Goal: Task Accomplishment & Management: Manage account settings

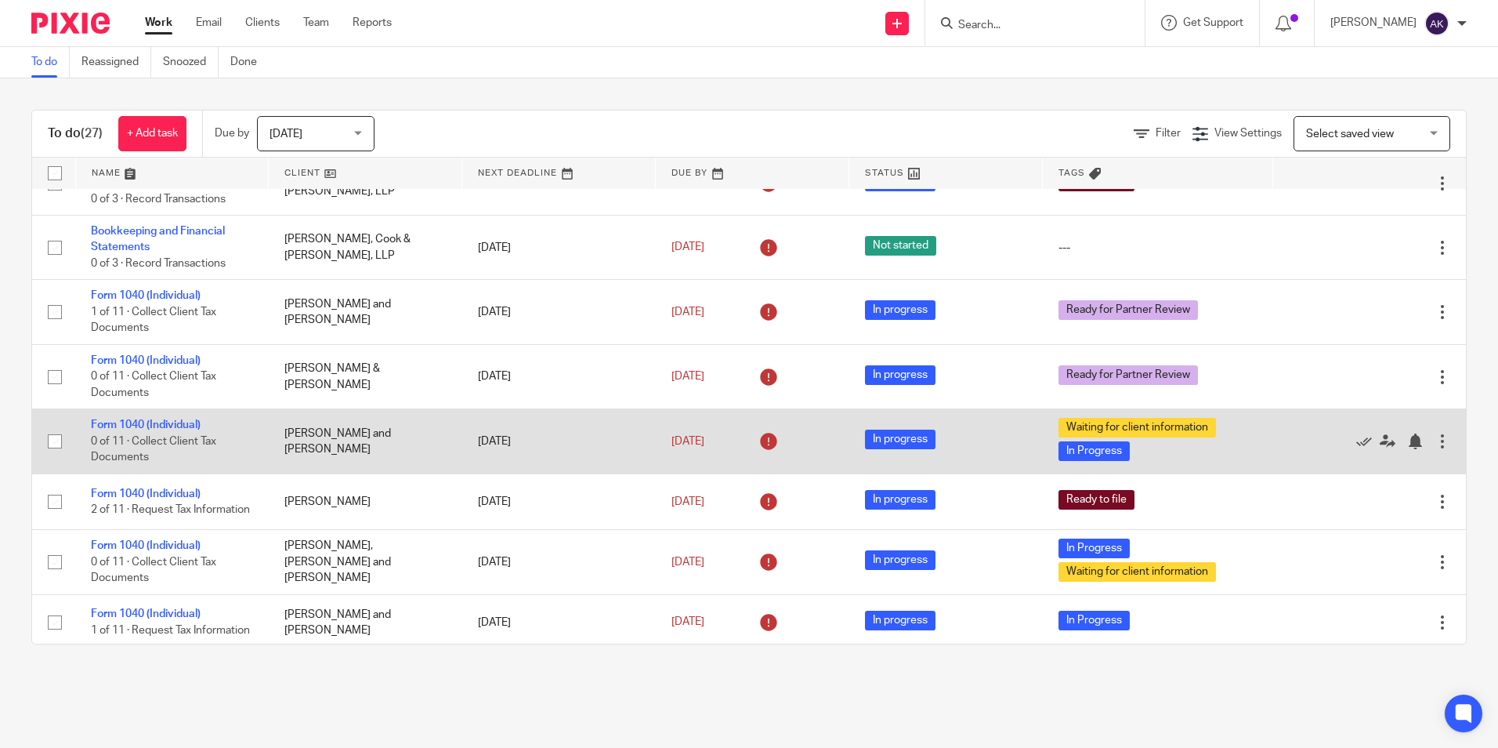
scroll to position [627, 0]
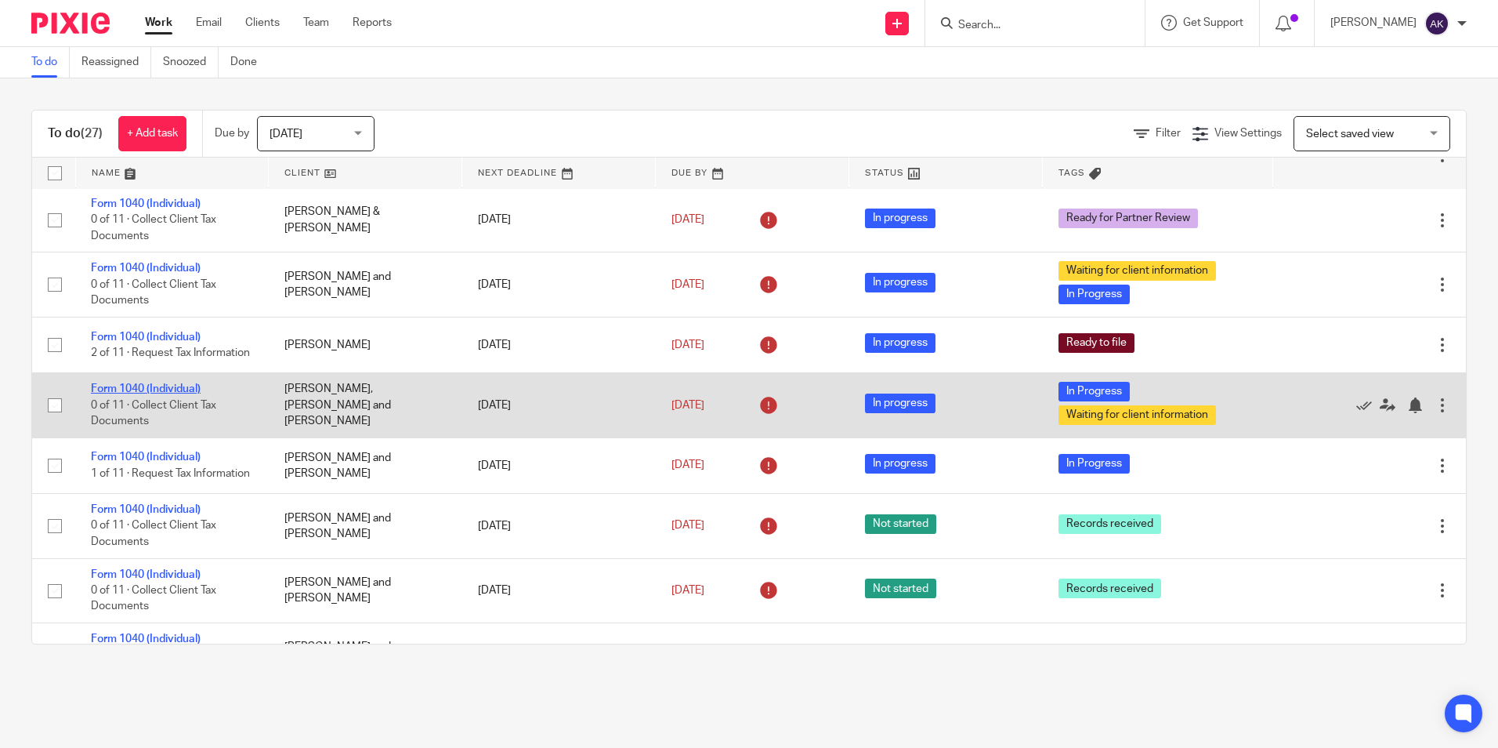
click at [143, 394] on link "Form 1040 (Individual)" at bounding box center [146, 388] width 110 height 11
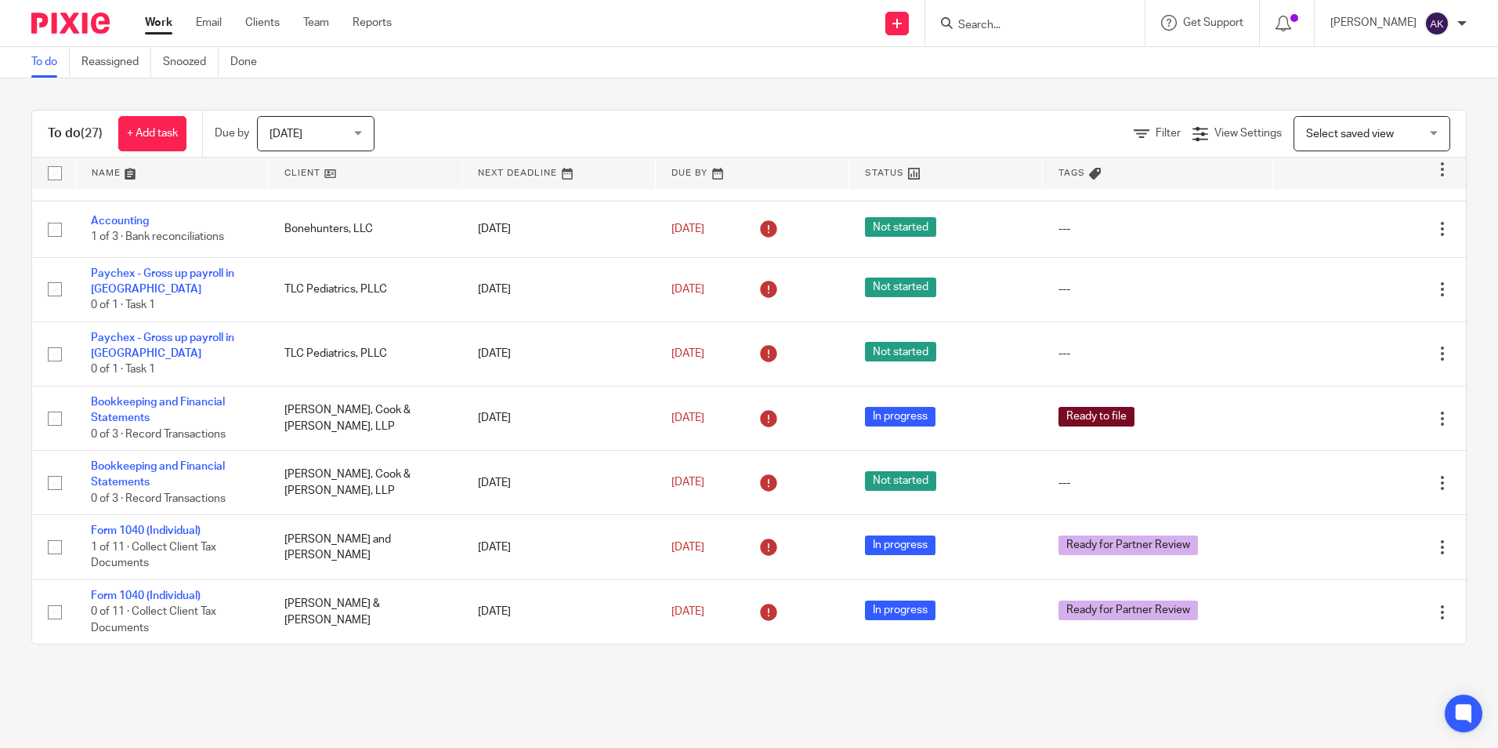
scroll to position [627, 0]
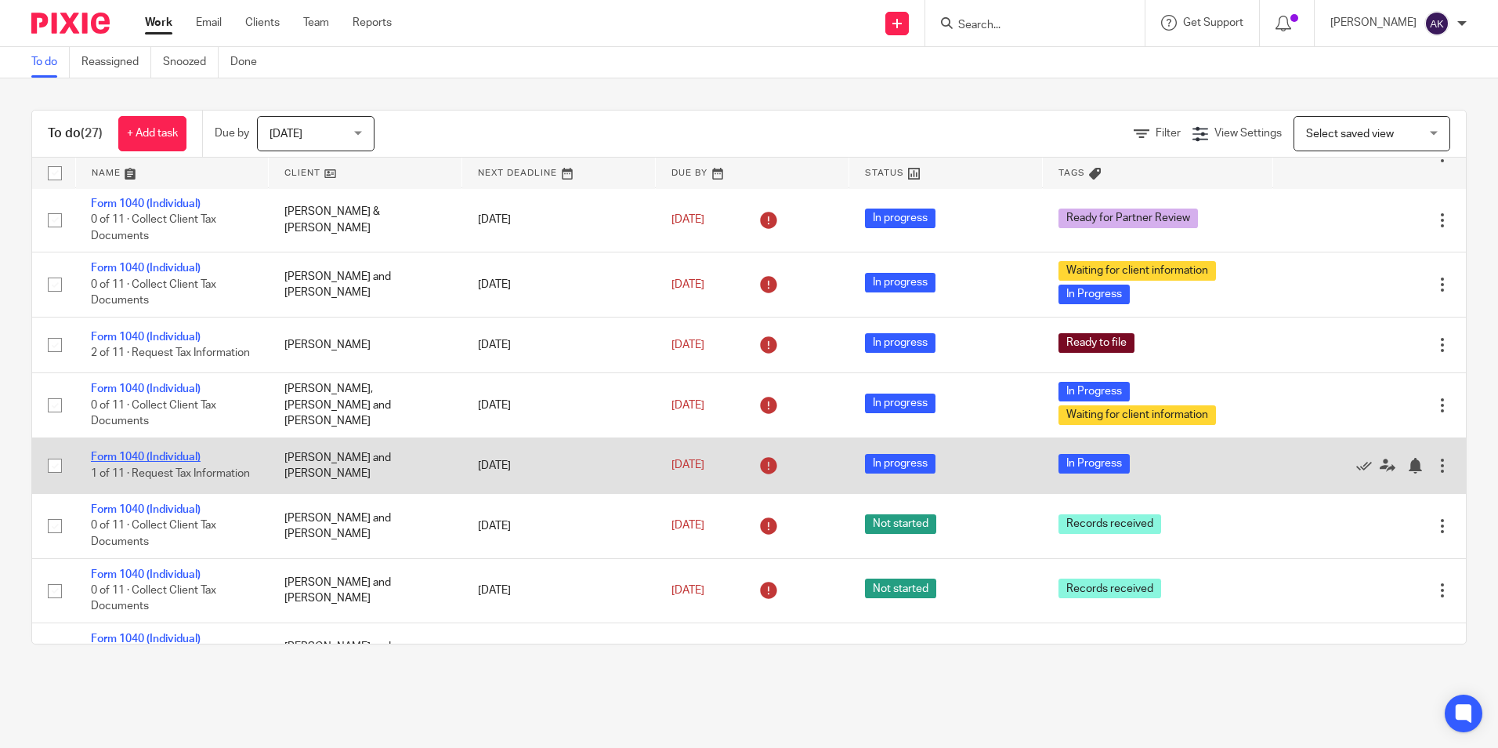
click at [168, 462] on link "Form 1040 (Individual)" at bounding box center [146, 456] width 110 height 11
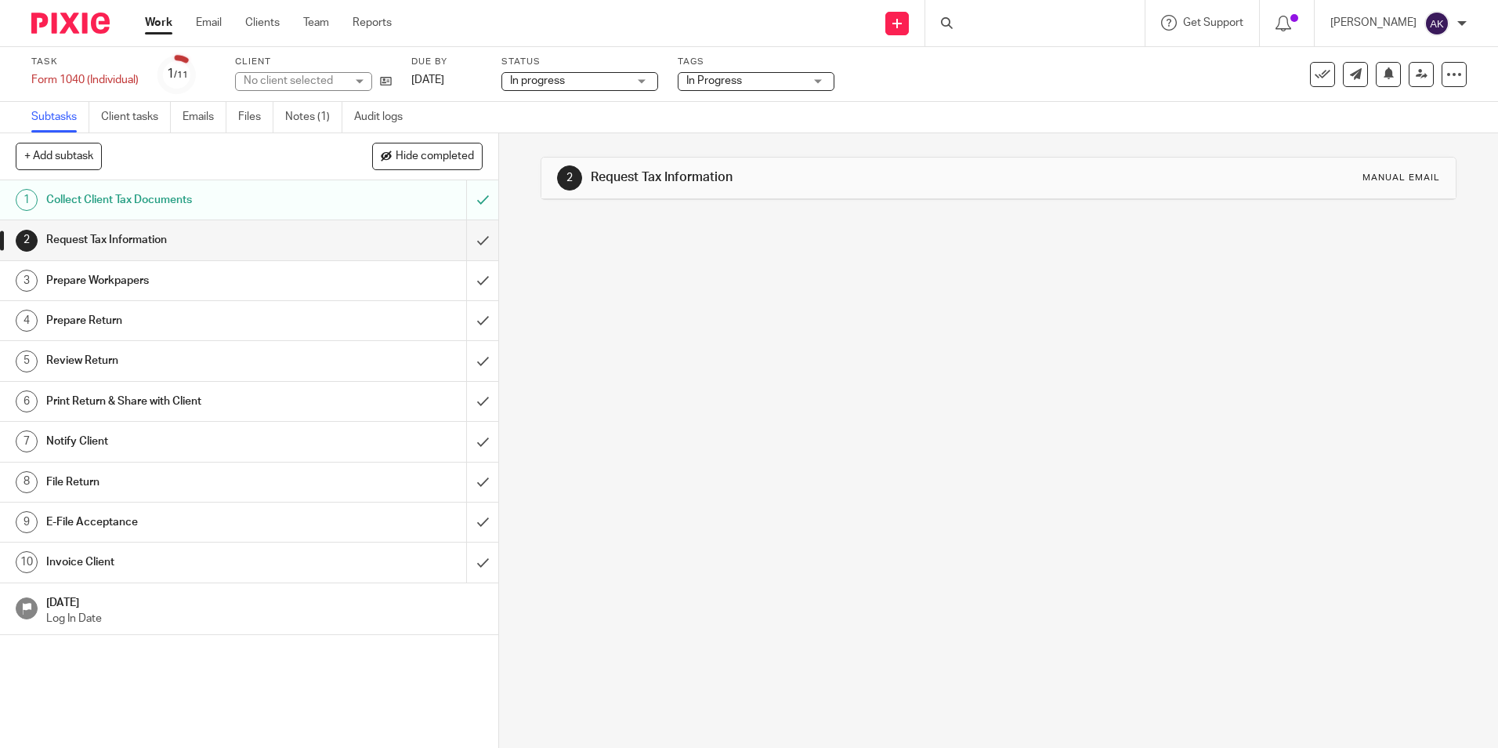
click at [731, 79] on span "In Progress" at bounding box center [715, 80] width 56 height 11
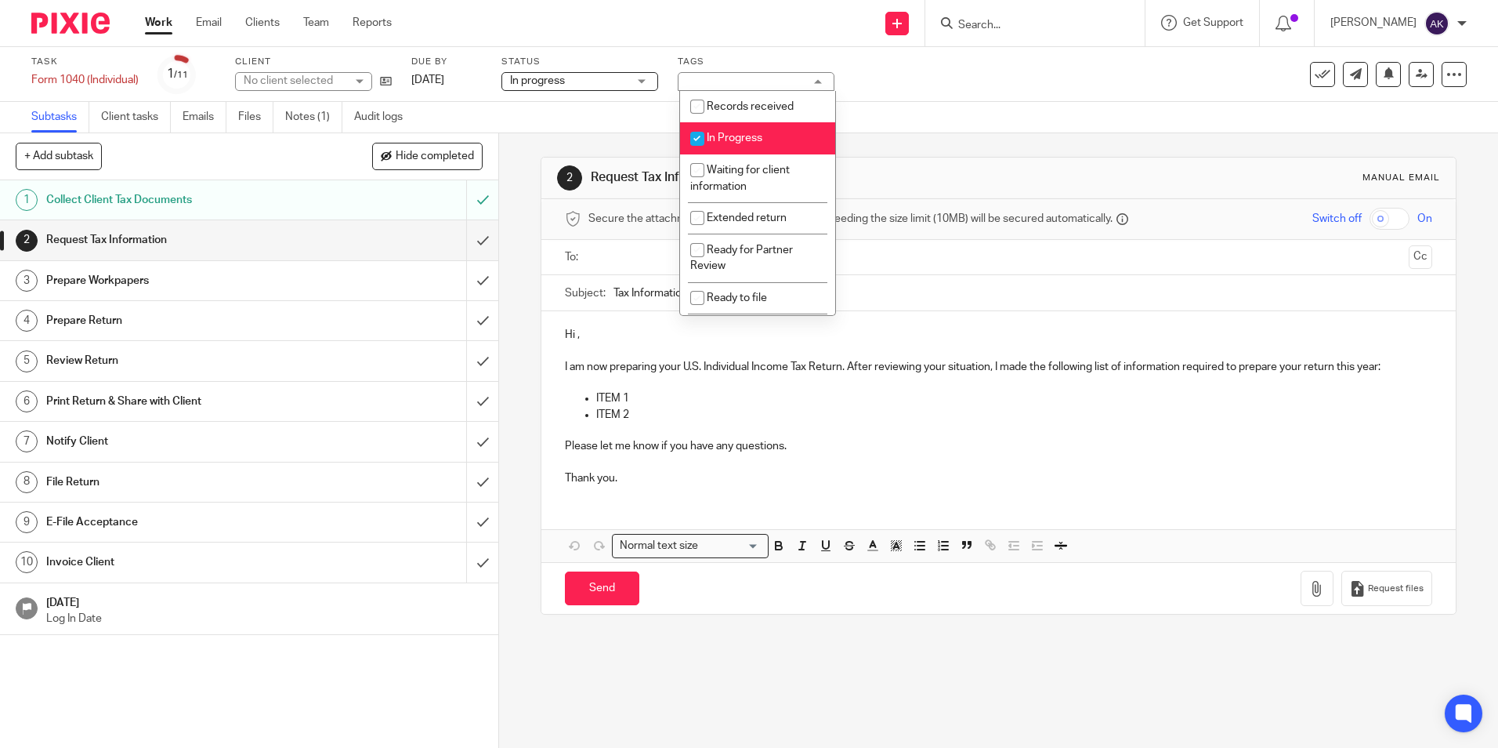
click at [737, 136] on span "In Progress" at bounding box center [735, 137] width 56 height 11
checkbox input "false"
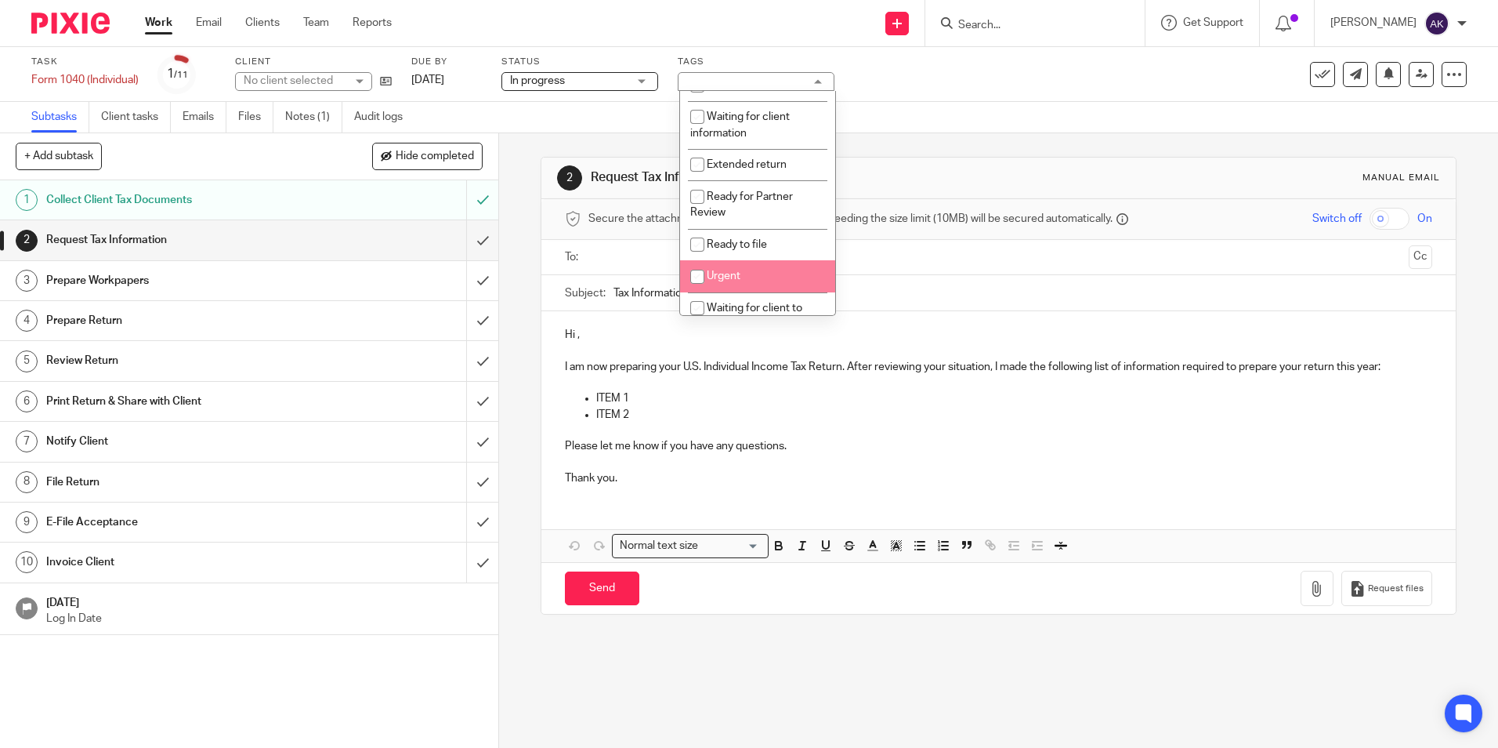
scroll to position [78, 0]
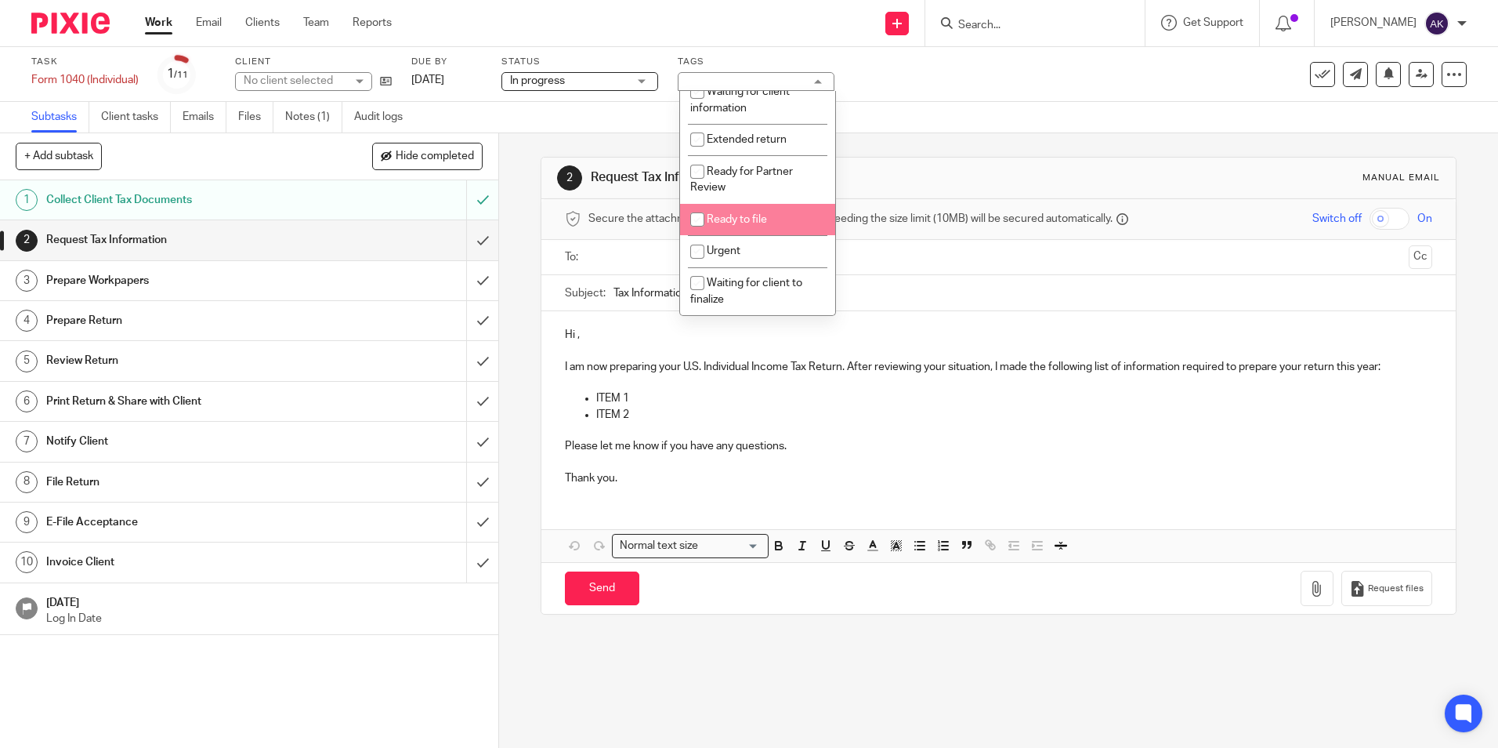
click at [770, 228] on li "Ready to file" at bounding box center [757, 220] width 155 height 32
checkbox input "true"
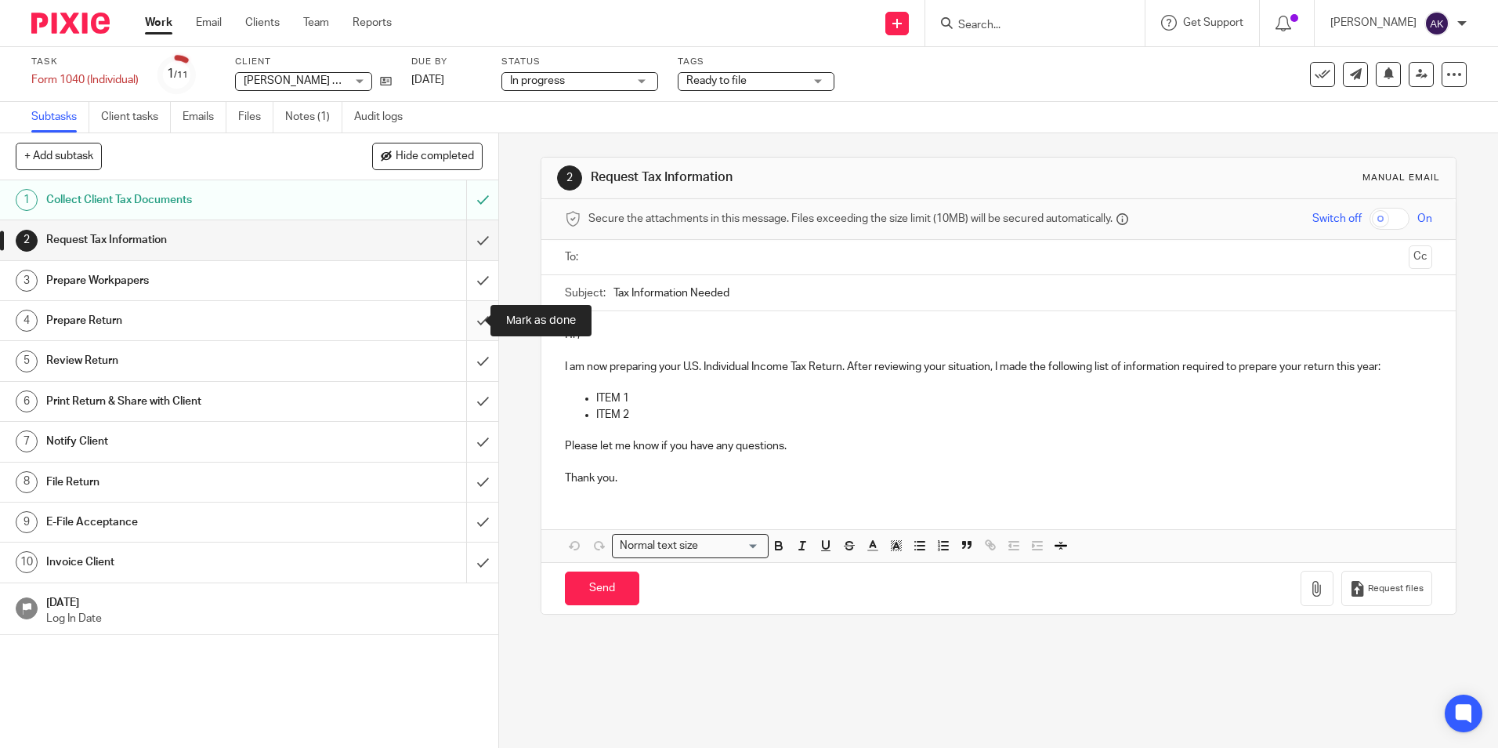
click at [473, 319] on input "submit" at bounding box center [249, 320] width 498 height 39
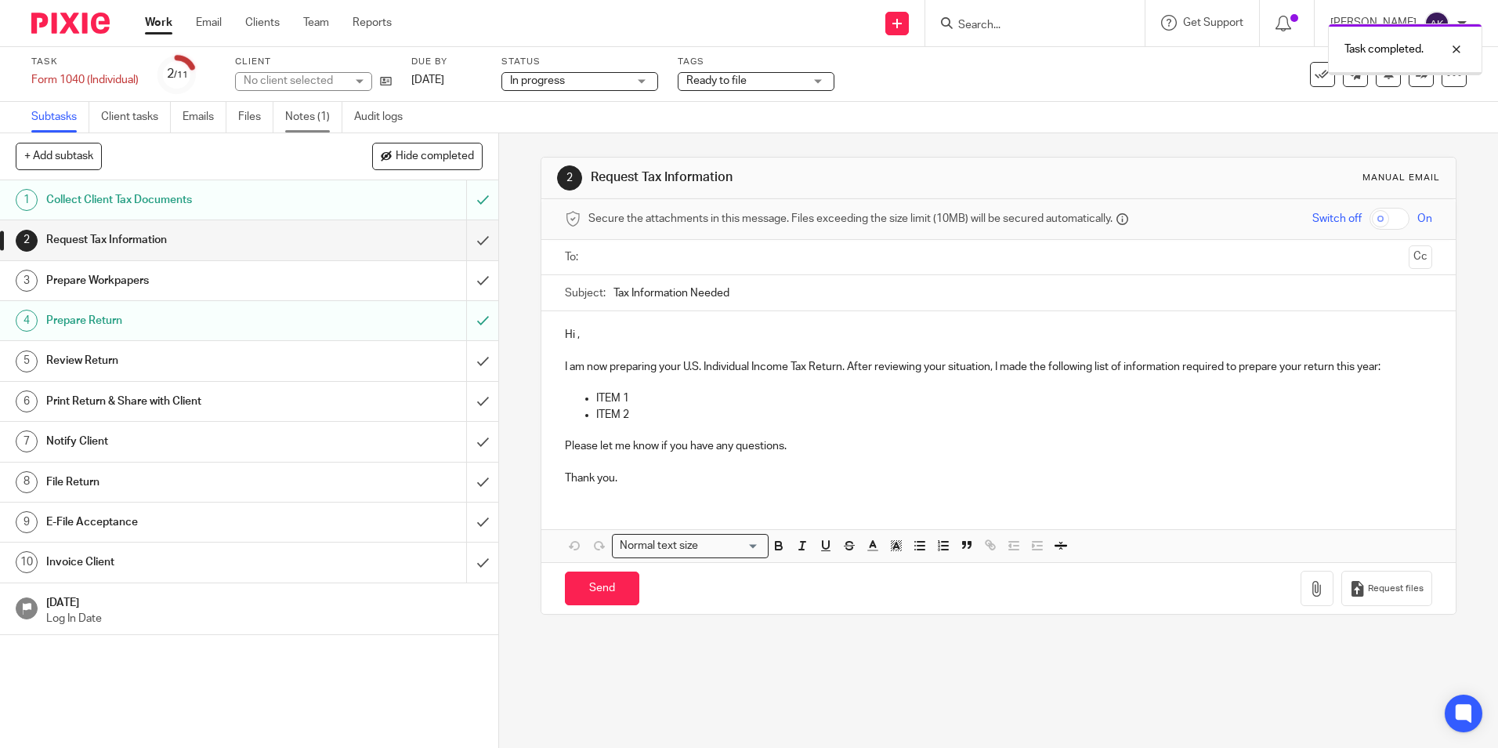
click at [329, 114] on link "Notes (1)" at bounding box center [313, 117] width 57 height 31
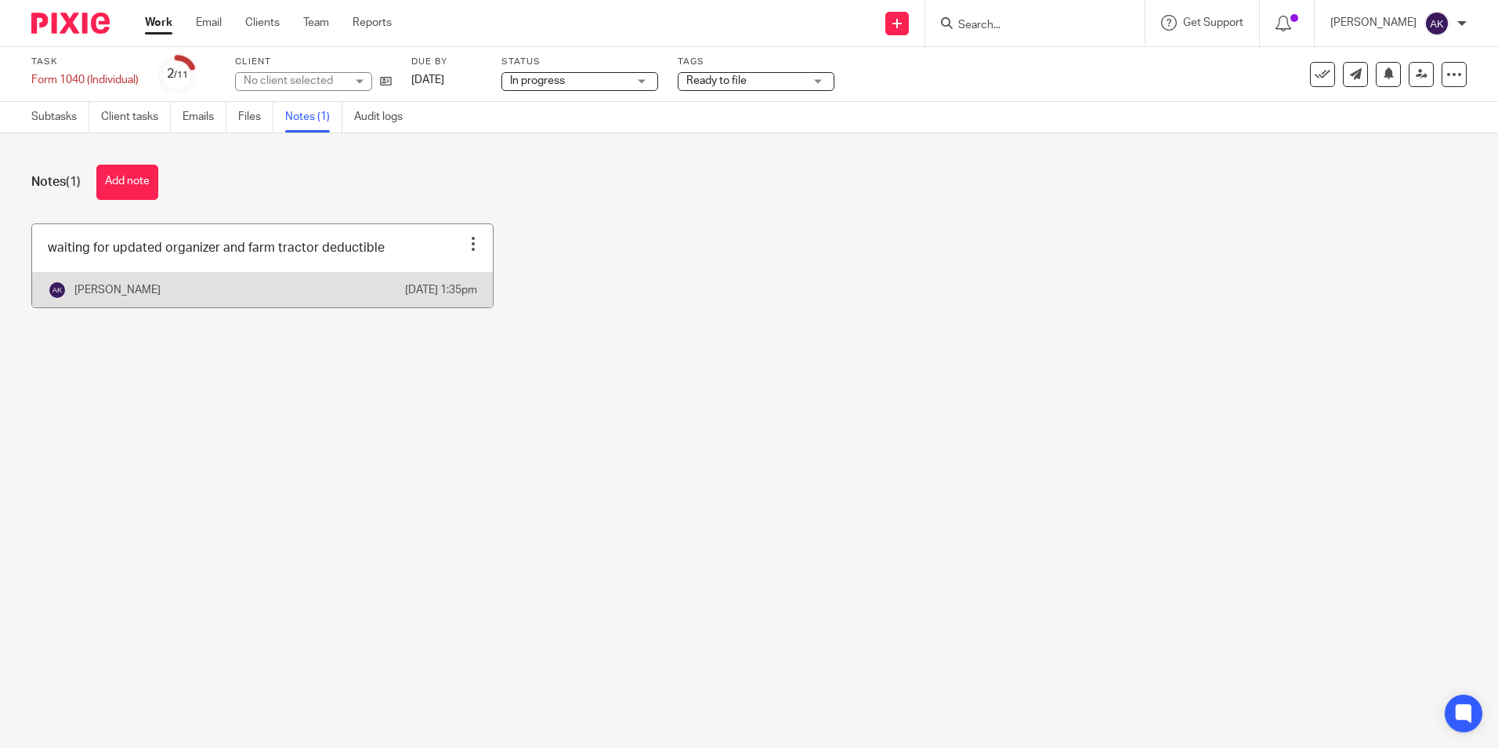
click at [466, 245] on div at bounding box center [474, 244] width 16 height 16
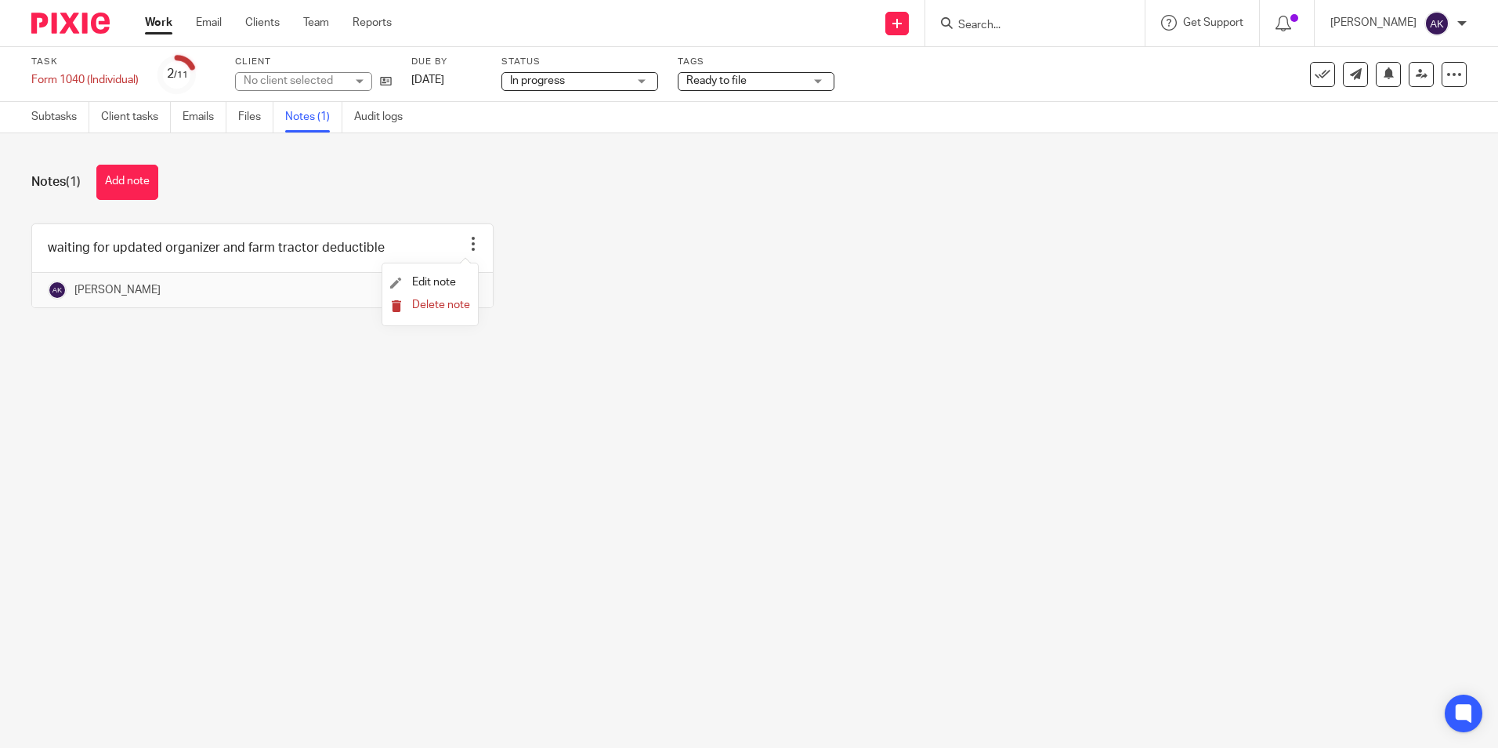
click at [455, 305] on span "Delete note" at bounding box center [441, 304] width 58 height 11
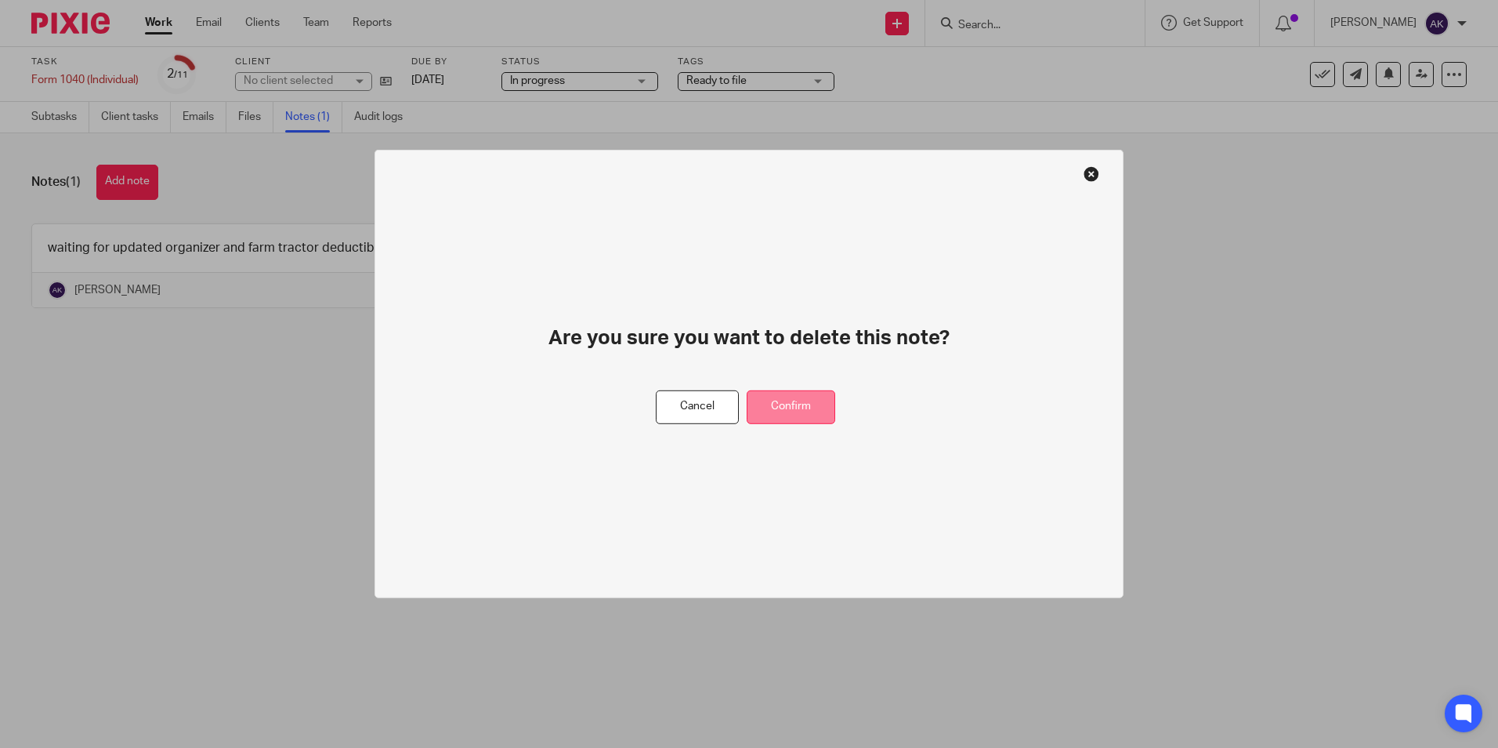
click at [803, 415] on button "Confirm" at bounding box center [791, 407] width 89 height 34
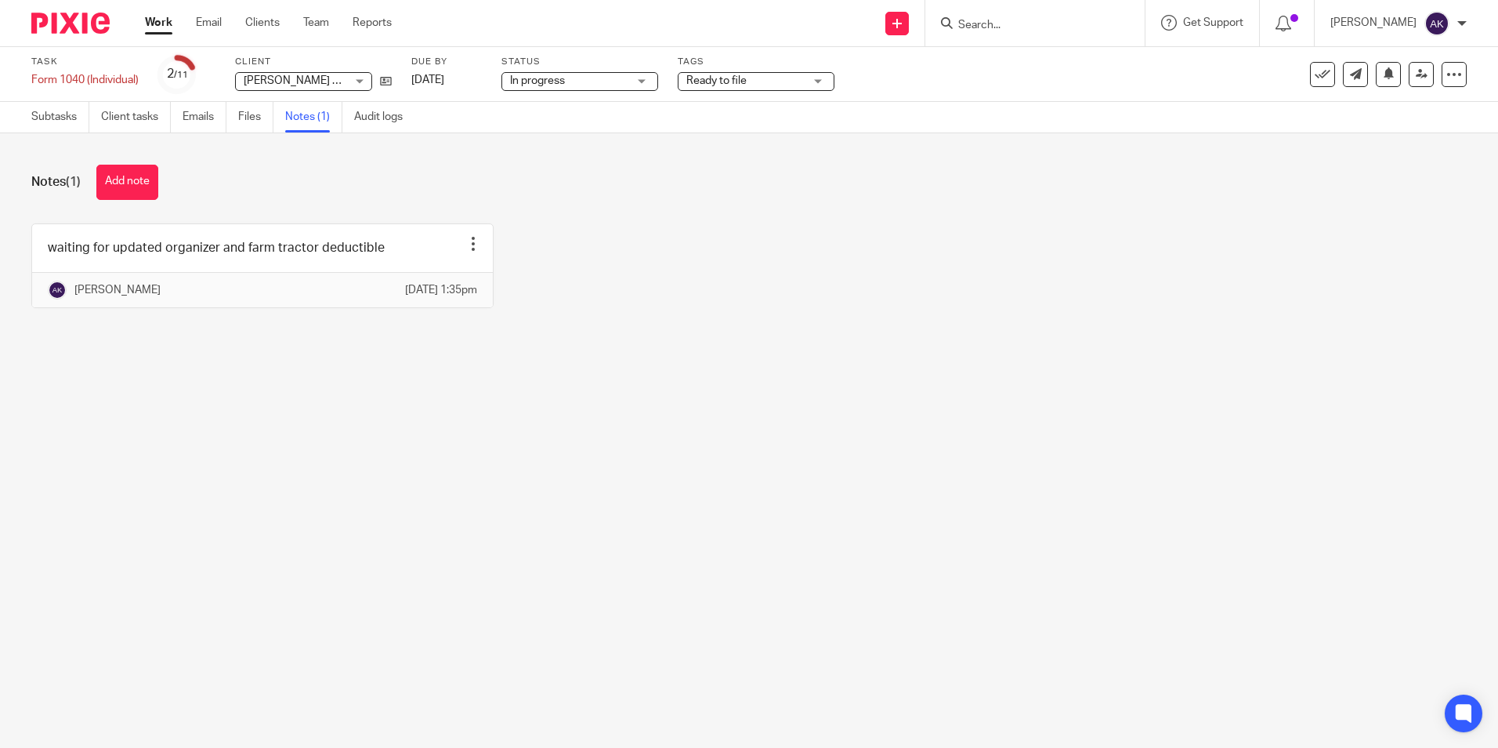
click at [152, 25] on link "Work" at bounding box center [158, 23] width 27 height 16
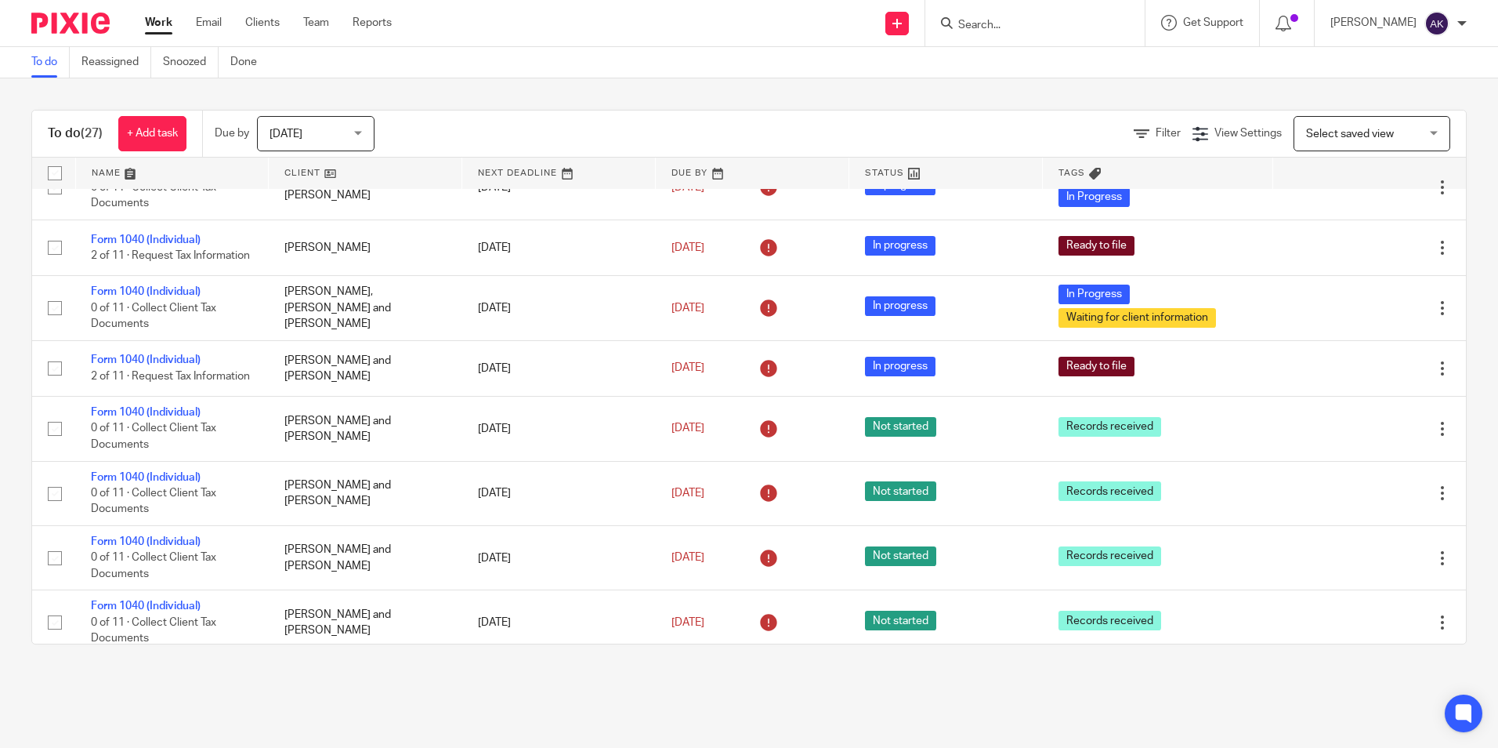
scroll to position [784, 0]
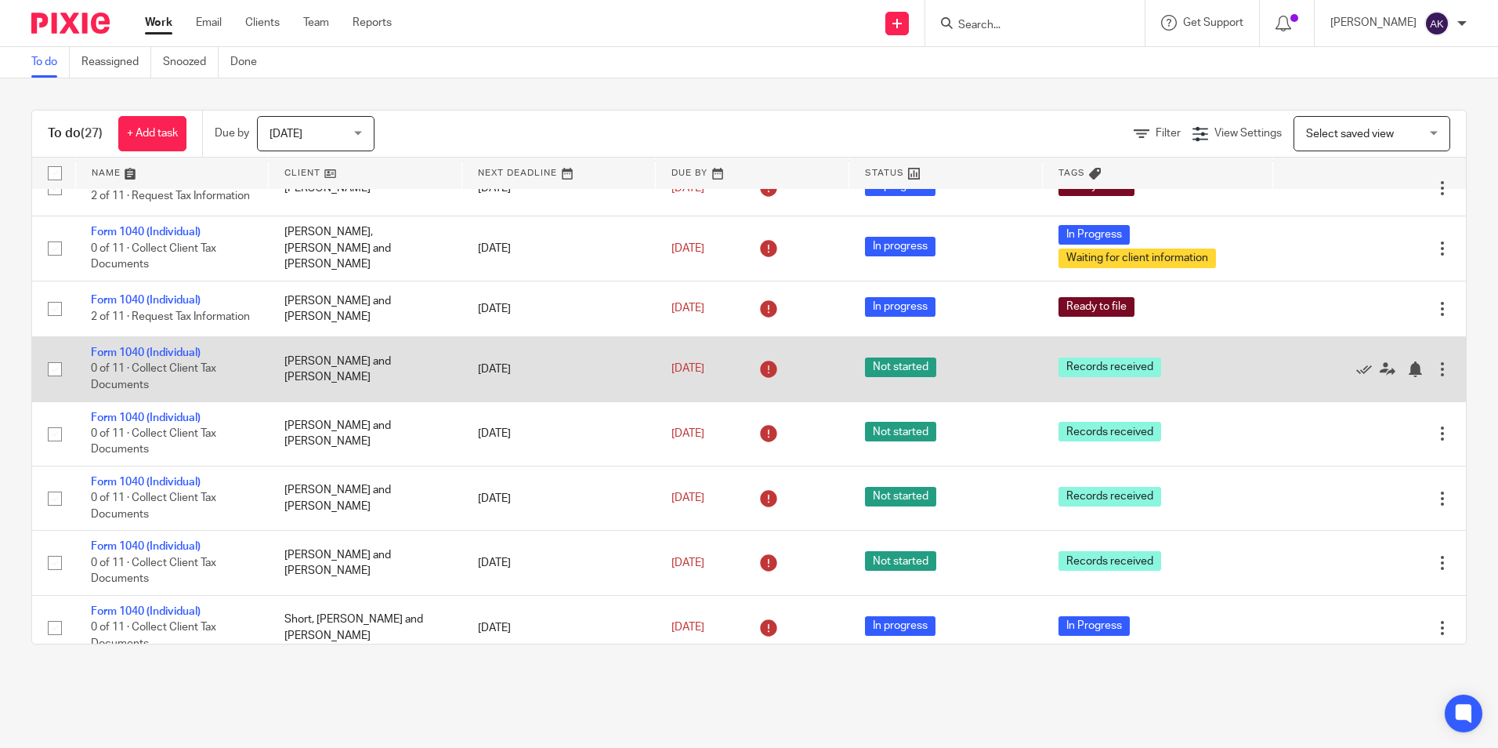
click at [147, 364] on td "Form 1040 (Individual) 0 of 11 · Collect Client Tax Documents" at bounding box center [172, 369] width 194 height 64
click at [151, 358] on link "Form 1040 (Individual)" at bounding box center [146, 352] width 110 height 11
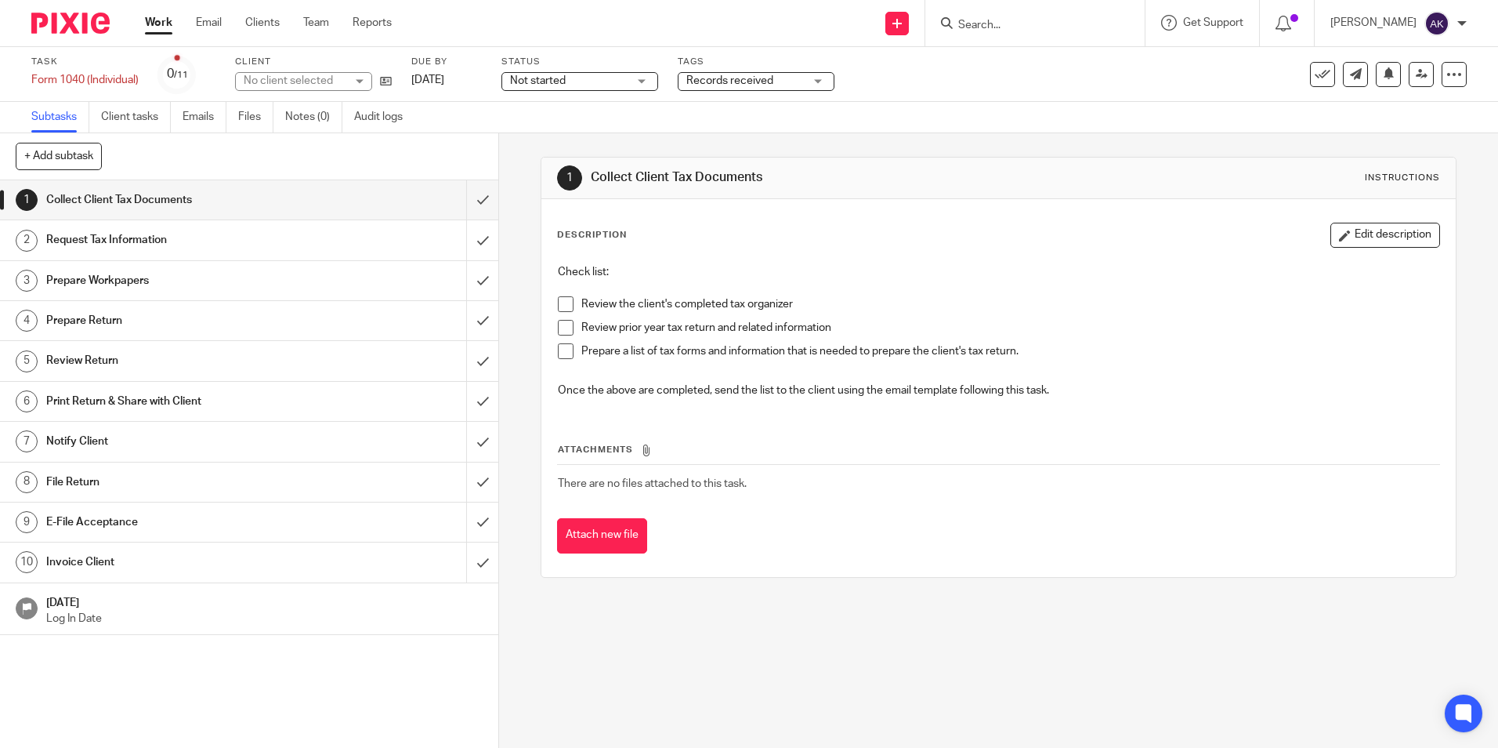
drag, startPoint x: 618, startPoint y: 83, endPoint x: 612, endPoint y: 129, distance: 46.6
click at [618, 87] on span "Not started" at bounding box center [569, 81] width 118 height 16
click at [612, 129] on li "In progress" at bounding box center [581, 138] width 155 height 32
drag, startPoint x: 755, startPoint y: 78, endPoint x: 755, endPoint y: 104, distance: 25.9
click at [755, 78] on span "Records received" at bounding box center [730, 80] width 87 height 11
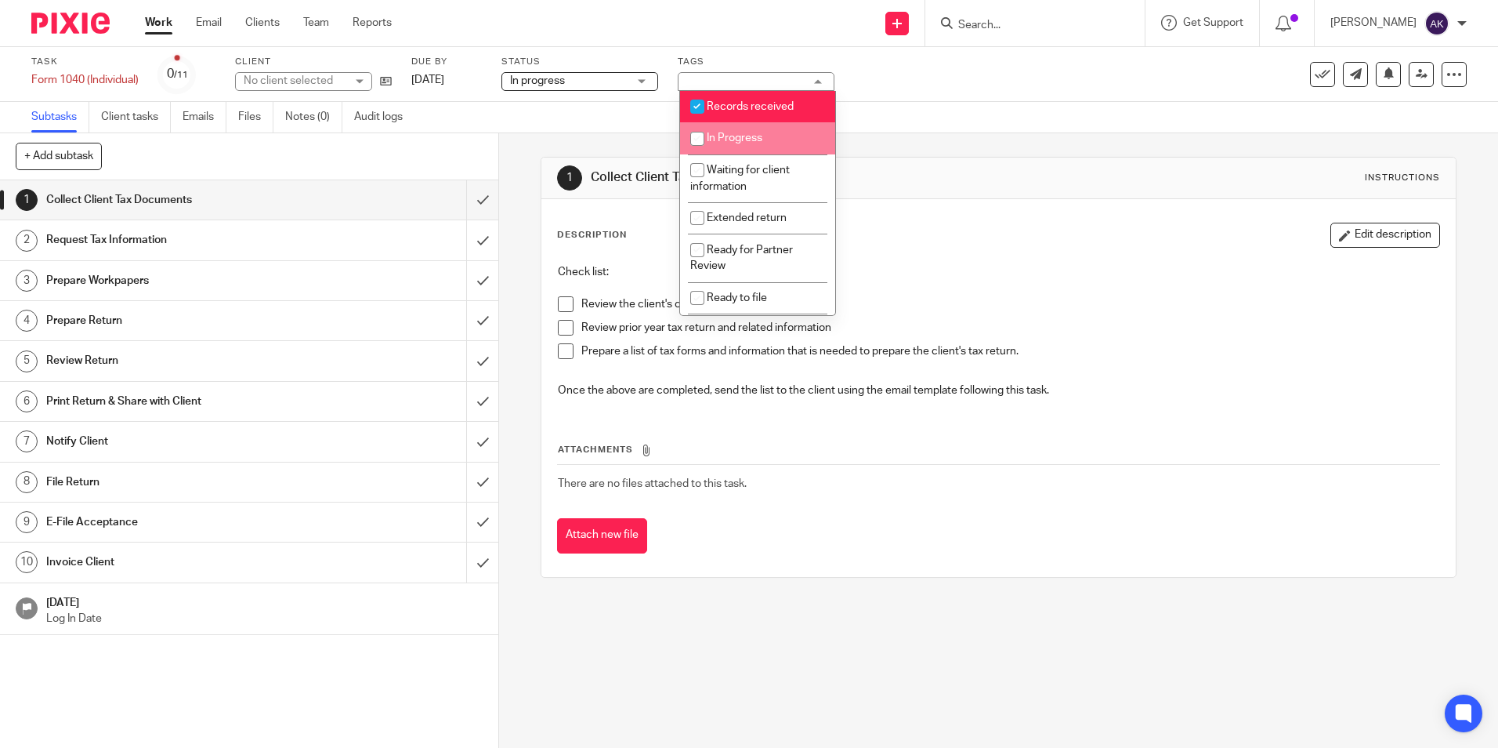
click at [752, 135] on span "In Progress" at bounding box center [735, 137] width 56 height 11
checkbox input "true"
click at [163, 21] on link "Work" at bounding box center [158, 23] width 27 height 16
